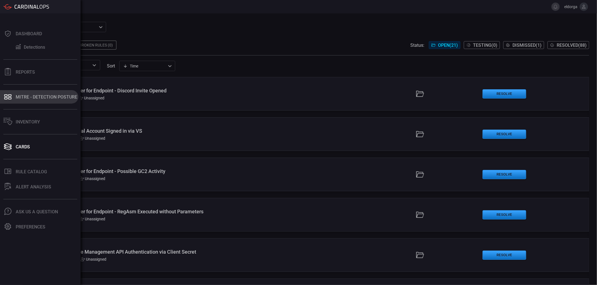
click at [37, 94] on div "MITRE - Detection Posture" at bounding box center [47, 96] width 62 height 5
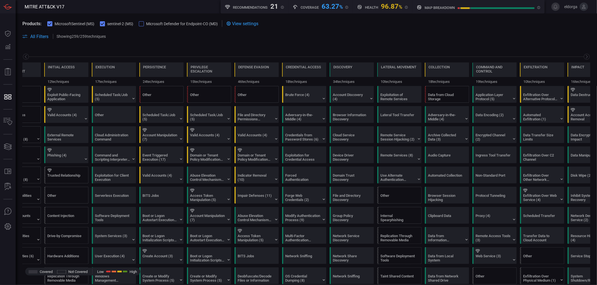
click at [147, 22] on span "Microsoft Defender for Endpoint-CO (MD)" at bounding box center [182, 24] width 72 height 4
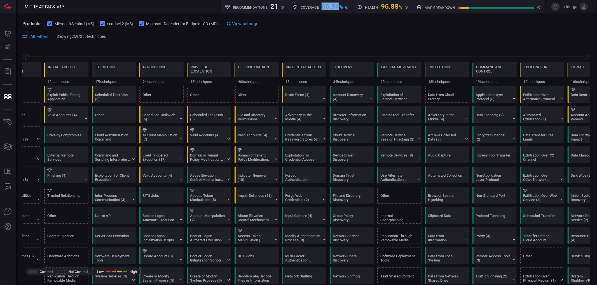
drag, startPoint x: 321, startPoint y: 8, endPoint x: 339, endPoint y: 7, distance: 17.6
click at [339, 7] on div "66.94 %" at bounding box center [331, 6] width 21 height 7
drag, startPoint x: 381, startPoint y: 4, endPoint x: 367, endPoint y: 13, distance: 17.1
click at [366, 13] on div "MITRE ATT&CK V17 Recommendations 21 Coverage 66.94 % Health 96.88 % map breakdo…" at bounding box center [298, 142] width 597 height 285
click at [363, 10] on div "Health 96.88 %" at bounding box center [382, 6] width 60 height 13
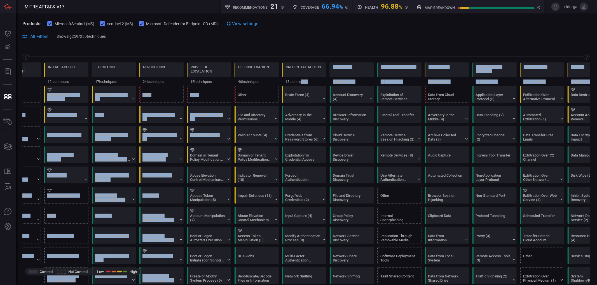
drag, startPoint x: 270, startPoint y: 105, endPoint x: 280, endPoint y: 109, distance: 10.8
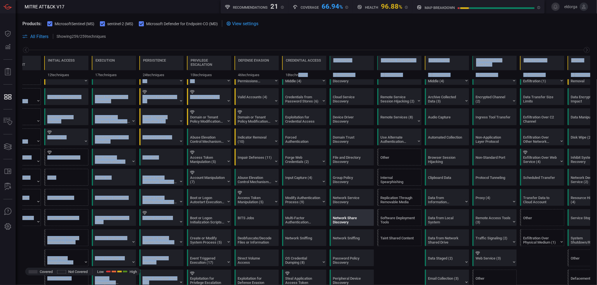
scroll to position [62, 0]
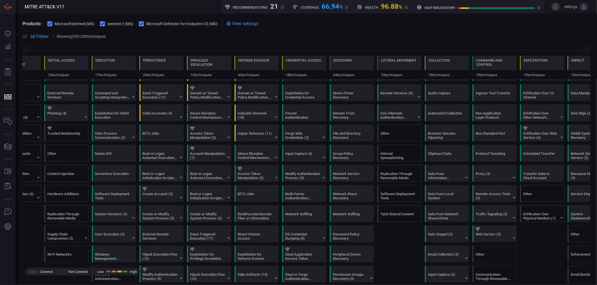
click at [216, 197] on div "Boot or Logon Initialization Scripts (5)" at bounding box center [207, 196] width 35 height 8
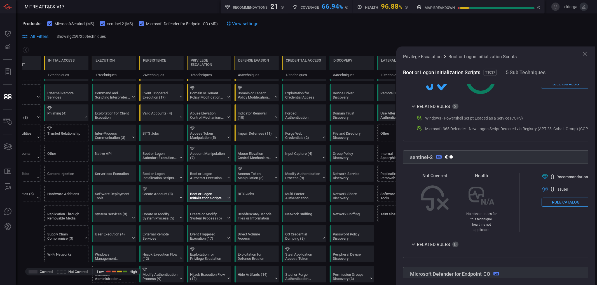
scroll to position [185, 0]
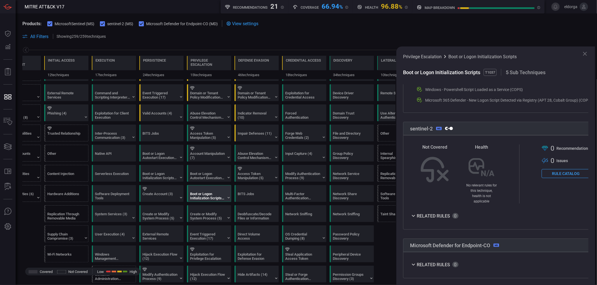
click at [583, 53] on icon at bounding box center [584, 53] width 7 height 7
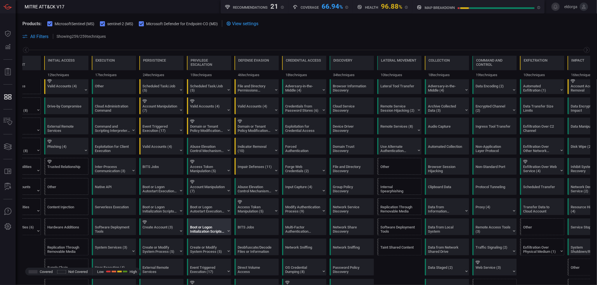
scroll to position [0, 0]
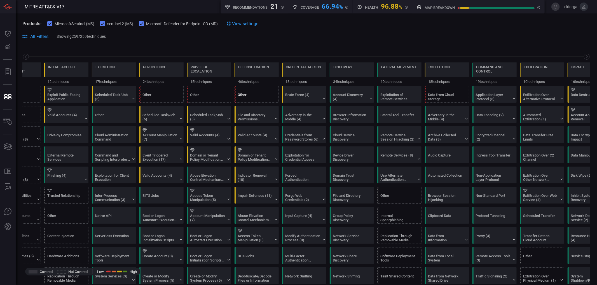
click at [262, 90] on div at bounding box center [257, 90] width 40 height 4
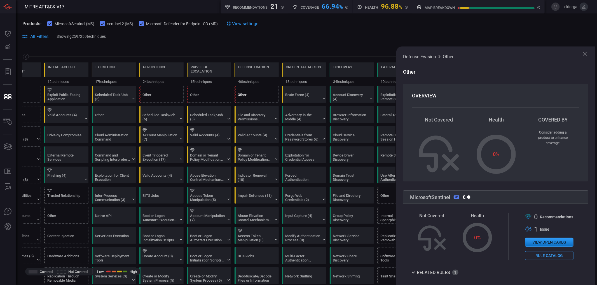
click at [586, 53] on icon at bounding box center [584, 53] width 7 height 7
